Goal: Transaction & Acquisition: Purchase product/service

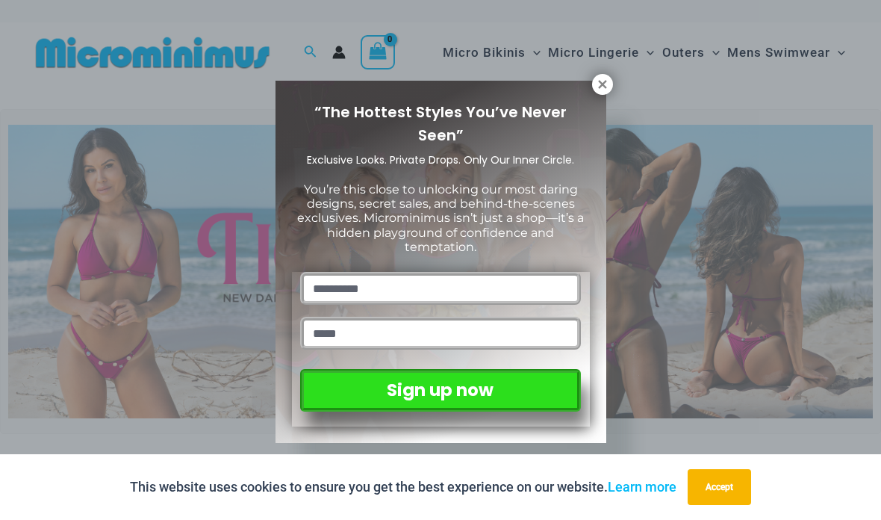
click at [604, 85] on icon at bounding box center [602, 84] width 8 height 8
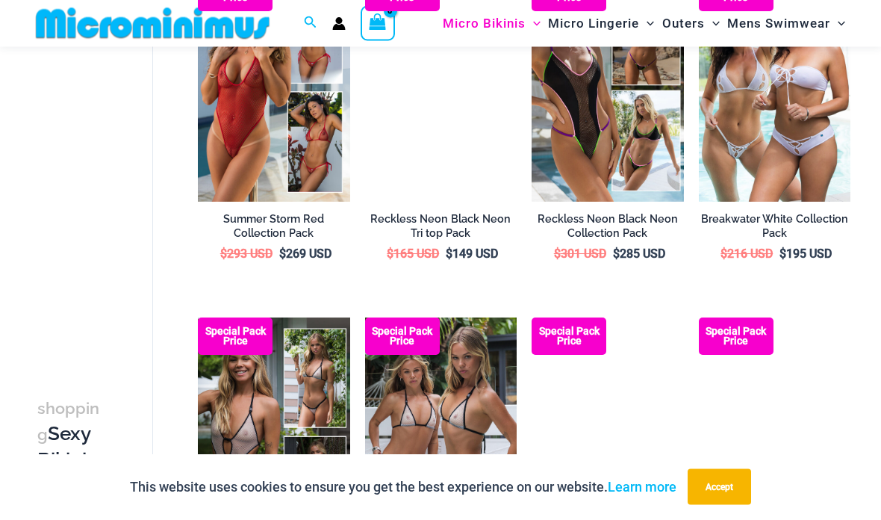
scroll to position [1250, 0]
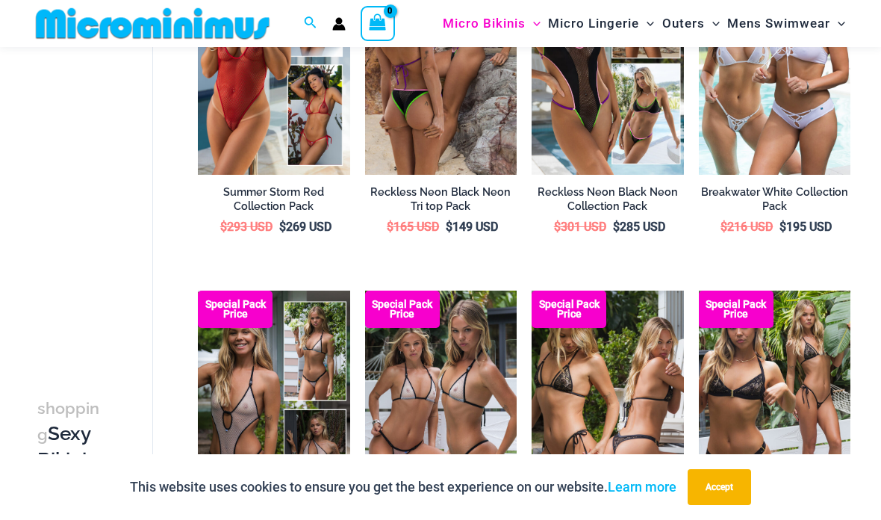
click at [365, 290] on img at bounding box center [365, 290] width 0 height 0
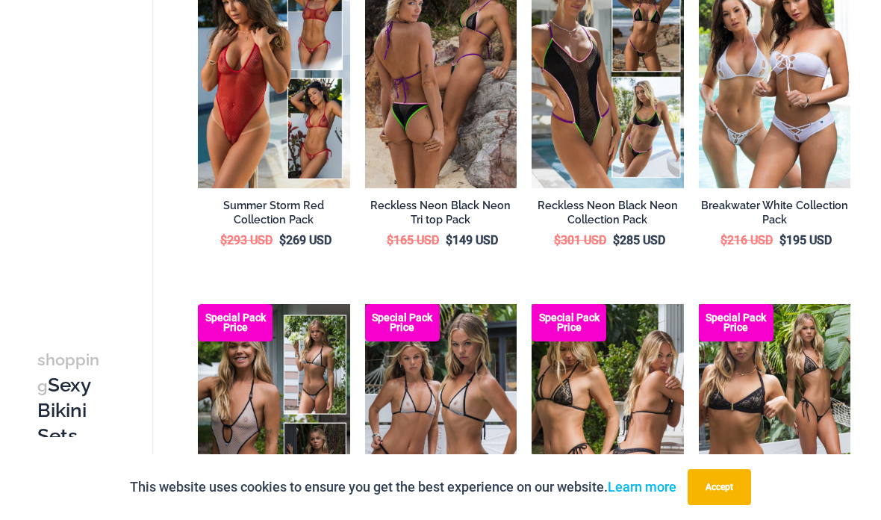
scroll to position [1310, 0]
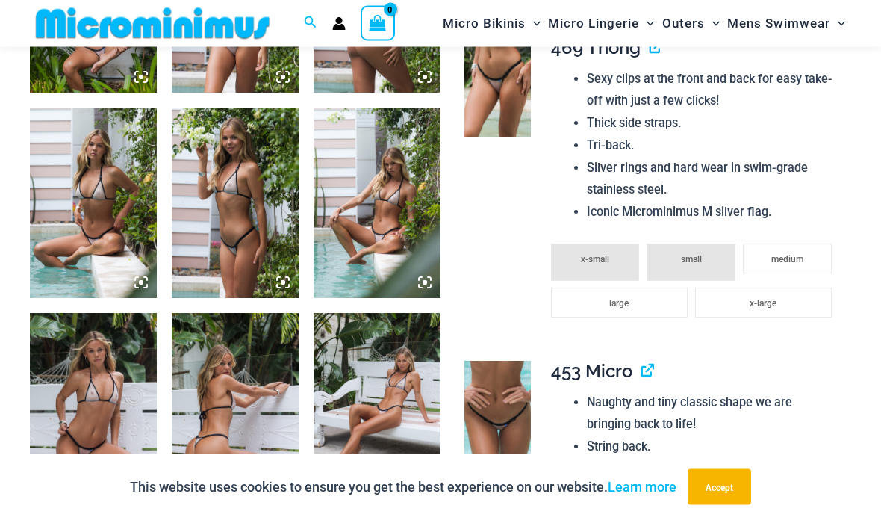
scroll to position [1069, 0]
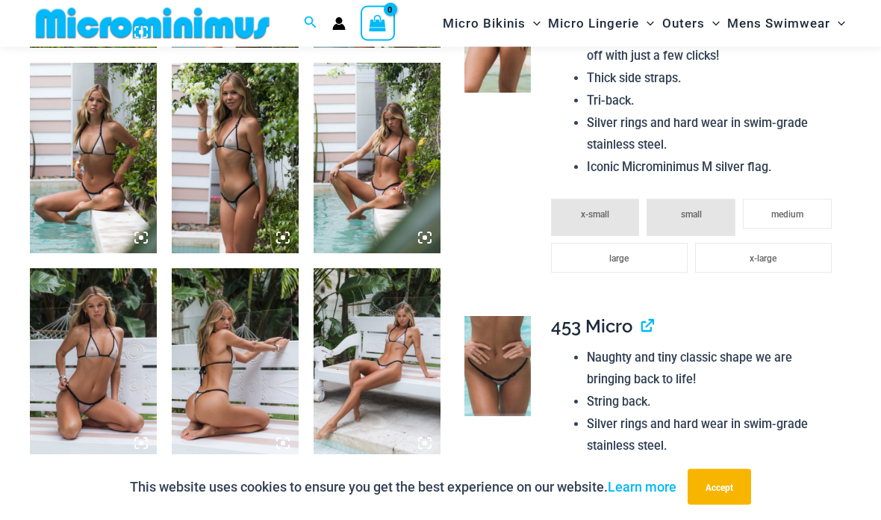
click at [361, 209] on img at bounding box center [376, 158] width 127 height 190
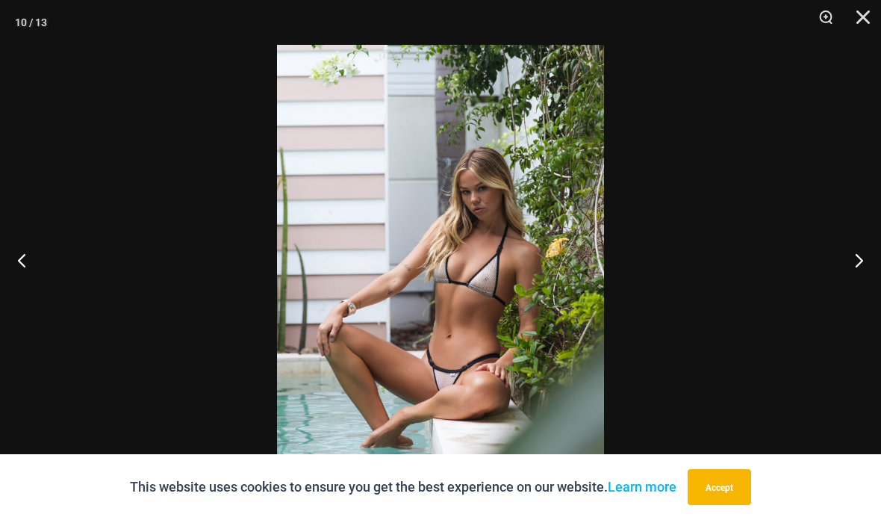
click at [862, 19] on button "Close" at bounding box center [857, 22] width 37 height 45
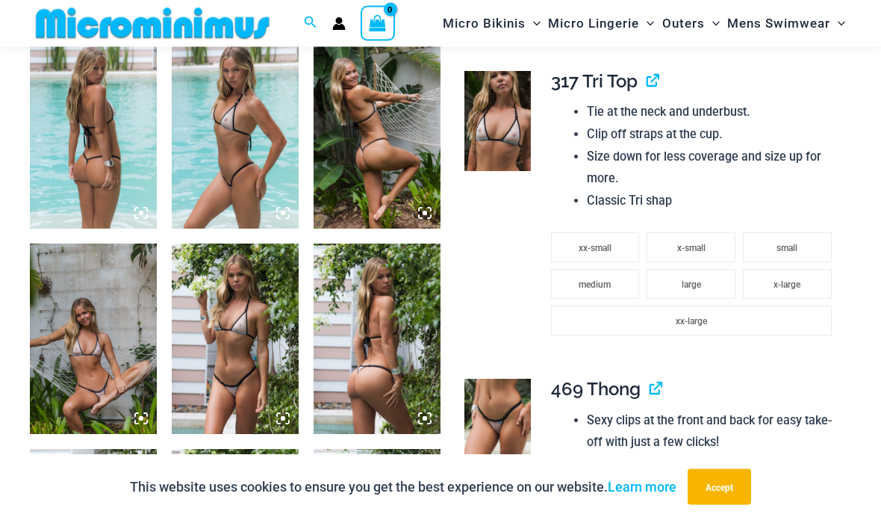
scroll to position [659, 0]
